Goal: Find specific page/section: Find specific page/section

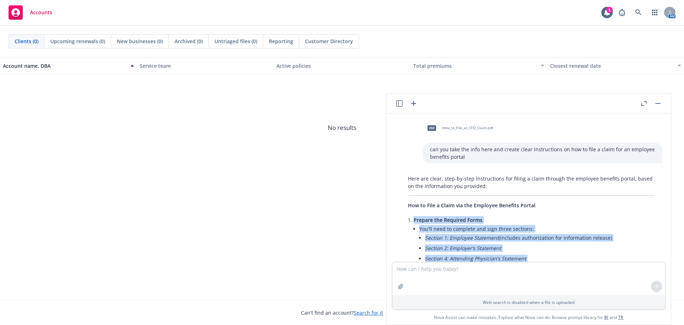
scroll to position [430, 0]
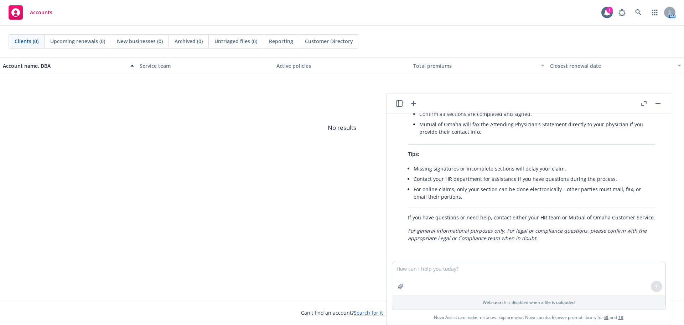
click at [175, 140] on span "No results" at bounding box center [342, 127] width 684 height 107
click at [663, 106] on header at bounding box center [529, 103] width 284 height 20
click at [662, 104] on button "button" at bounding box center [658, 103] width 9 height 9
